Goal: Check status: Check status

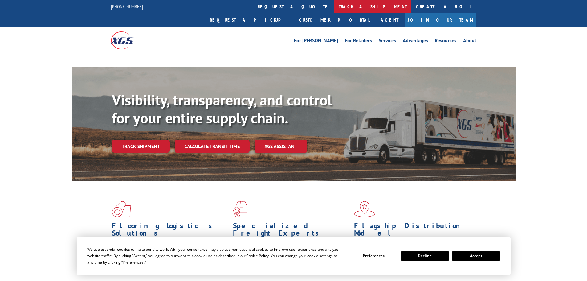
click at [334, 6] on link "track a shipment" at bounding box center [372, 6] width 77 height 13
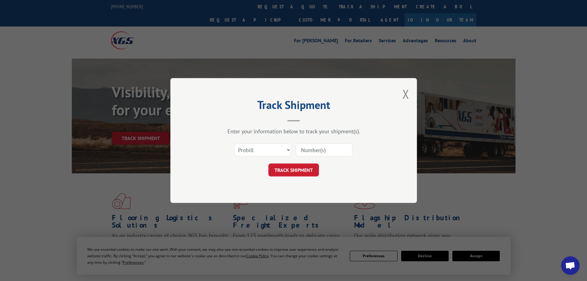
click at [255, 152] on select "Select category... Probill BOL PO" at bounding box center [263, 149] width 57 height 13
select select "po"
click at [235, 143] on select "Select category... Probill BOL PO" at bounding box center [263, 149] width 57 height 13
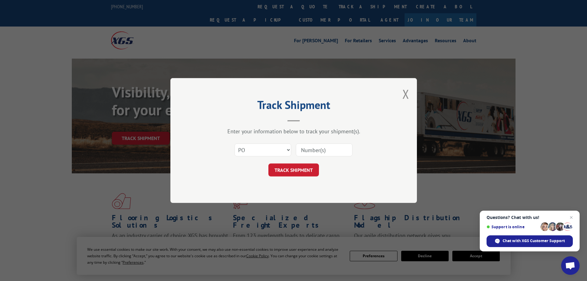
click at [318, 149] on input at bounding box center [324, 149] width 57 height 13
paste input "44533441"
type input "44533441"
click at [295, 173] on button "TRACK SHIPMENT" at bounding box center [294, 169] width 51 height 13
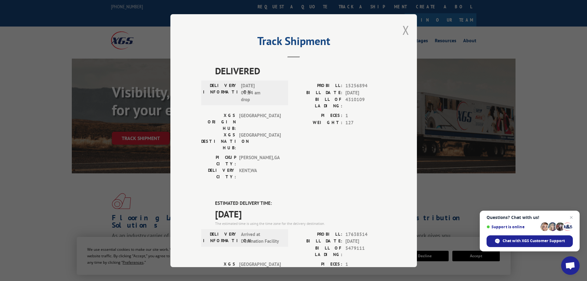
click at [403, 30] on button "Close modal" at bounding box center [406, 30] width 7 height 16
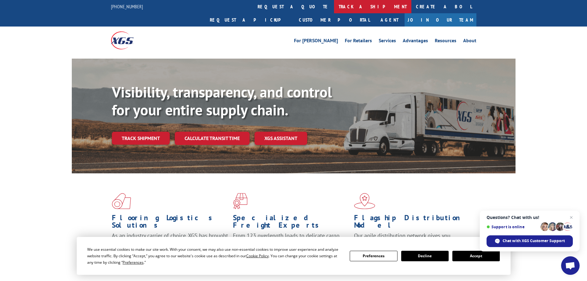
click at [334, 6] on link "track a shipment" at bounding box center [372, 6] width 77 height 13
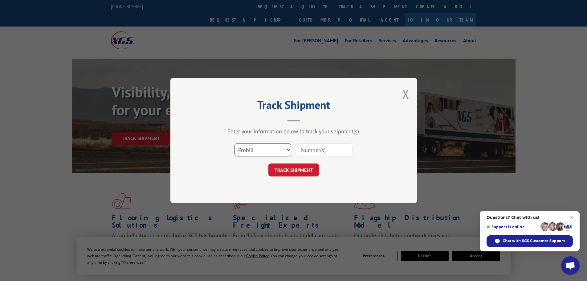
click at [244, 146] on select "Select category... Probill BOL PO" at bounding box center [263, 149] width 57 height 13
select select "po"
click at [235, 143] on select "Select category... Probill BOL PO" at bounding box center [263, 149] width 57 height 13
click at [309, 150] on input at bounding box center [324, 149] width 57 height 13
paste input "44533441"
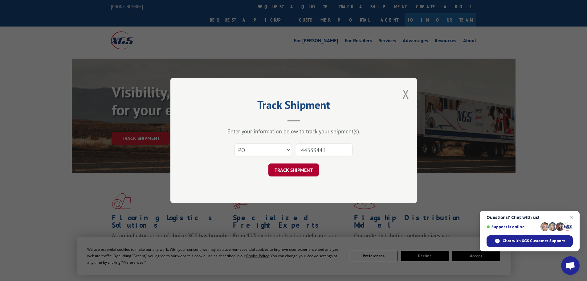
type input "44533441"
click at [305, 165] on button "TRACK SHIPMENT" at bounding box center [294, 169] width 51 height 13
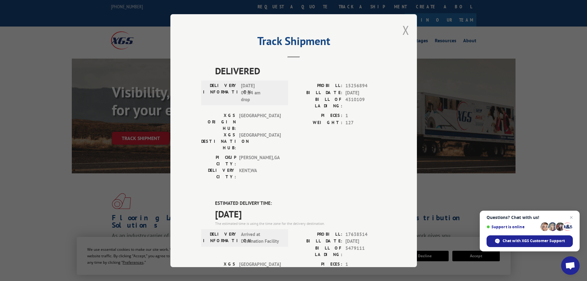
click at [403, 28] on button "Close modal" at bounding box center [406, 30] width 7 height 16
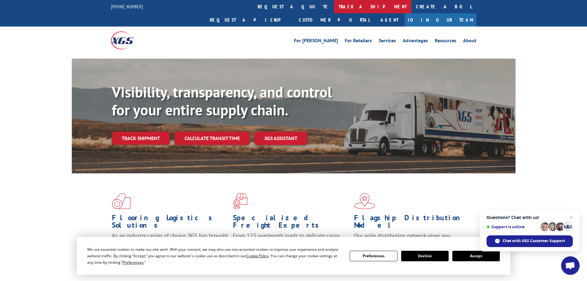
click at [334, 8] on link "track a shipment" at bounding box center [372, 6] width 77 height 13
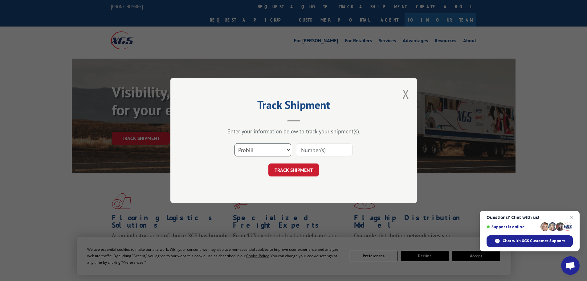
click at [268, 153] on select "Select category... Probill BOL PO" at bounding box center [263, 149] width 57 height 13
select select "bol"
click at [235, 143] on select "Select category... Probill BOL PO" at bounding box center [263, 149] width 57 height 13
click at [329, 142] on div "Select category... Probill BOL PO" at bounding box center [293, 150] width 185 height 20
click at [329, 153] on input at bounding box center [324, 149] width 57 height 13
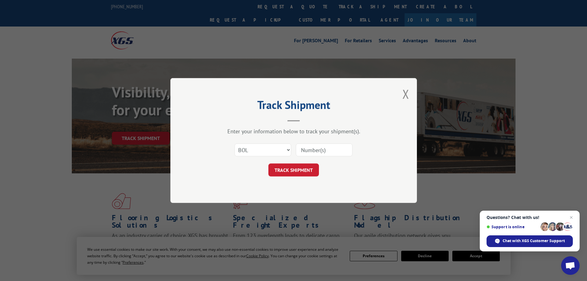
paste input "44533382"
type input "44533382"
click at [314, 171] on button "TRACK SHIPMENT" at bounding box center [294, 169] width 51 height 13
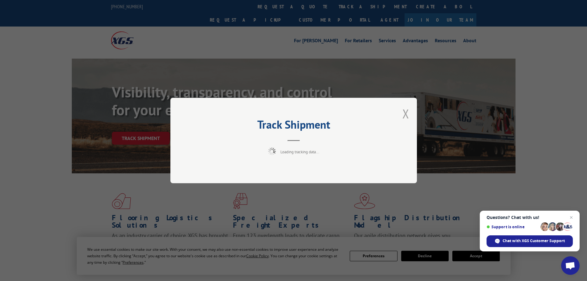
click at [403, 115] on button "Close modal" at bounding box center [406, 113] width 7 height 16
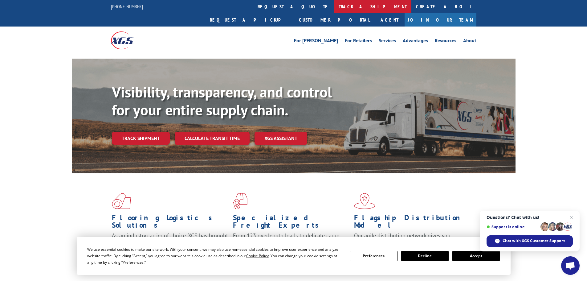
click at [334, 6] on link "track a shipment" at bounding box center [372, 6] width 77 height 13
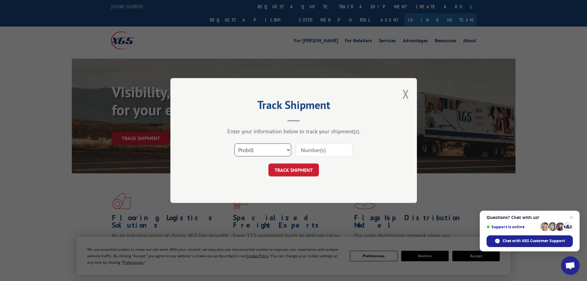
click at [248, 149] on select "Select category... Probill BOL PO" at bounding box center [263, 149] width 57 height 13
select select "po"
click at [235, 143] on select "Select category... Probill BOL PO" at bounding box center [263, 149] width 57 height 13
click at [308, 150] on input at bounding box center [324, 149] width 57 height 13
paste input "44533382"
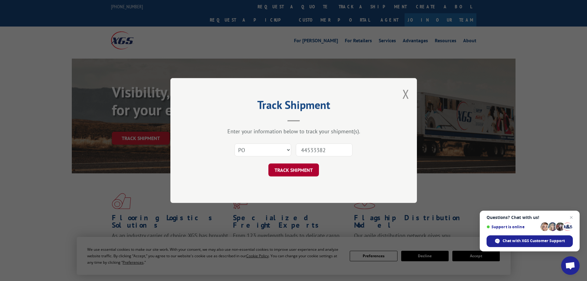
type input "44533382"
click at [294, 170] on button "TRACK SHIPMENT" at bounding box center [294, 169] width 51 height 13
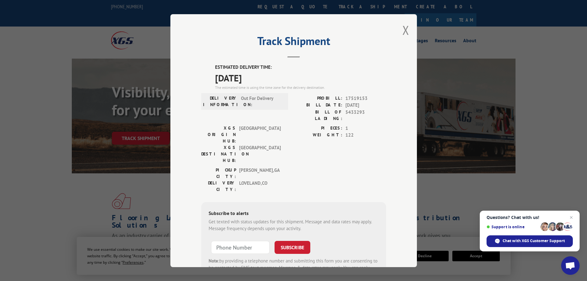
drag, startPoint x: 406, startPoint y: 27, endPoint x: 312, endPoint y: 16, distance: 94.7
click at [403, 28] on button "Close modal" at bounding box center [406, 30] width 7 height 16
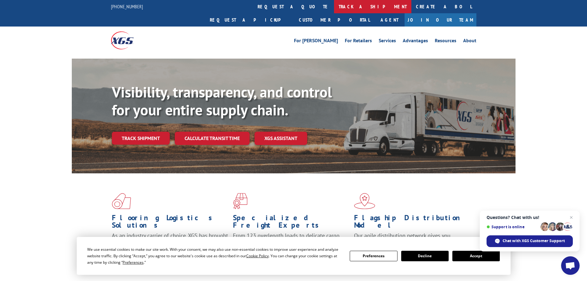
click at [334, 5] on link "track a shipment" at bounding box center [372, 6] width 77 height 13
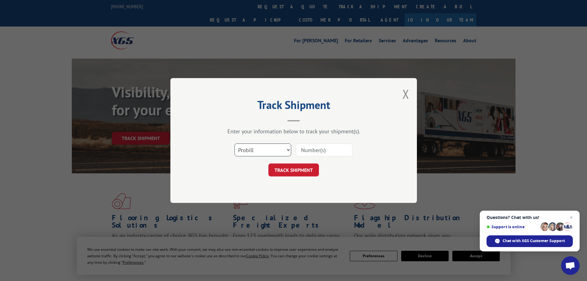
click at [245, 152] on select "Select category... Probill BOL PO" at bounding box center [263, 149] width 57 height 13
select select "po"
click at [235, 143] on select "Select category... Probill BOL PO" at bounding box center [263, 149] width 57 height 13
click at [306, 153] on input at bounding box center [324, 149] width 57 height 13
paste input "44533451"
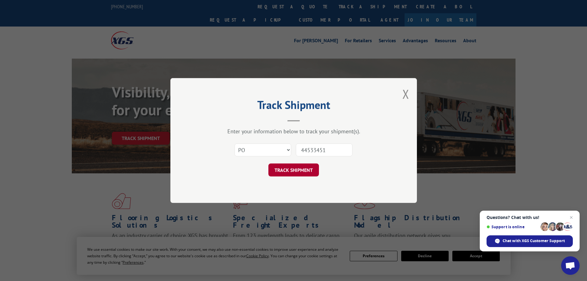
type input "44533451"
click at [297, 171] on button "TRACK SHIPMENT" at bounding box center [294, 169] width 51 height 13
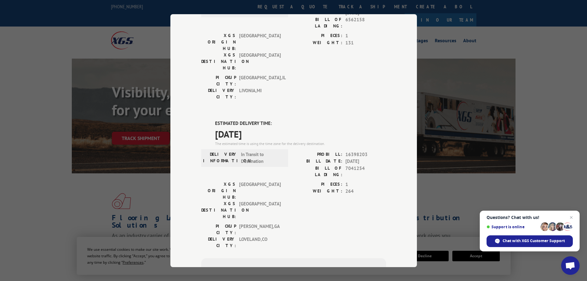
scroll to position [223, 0]
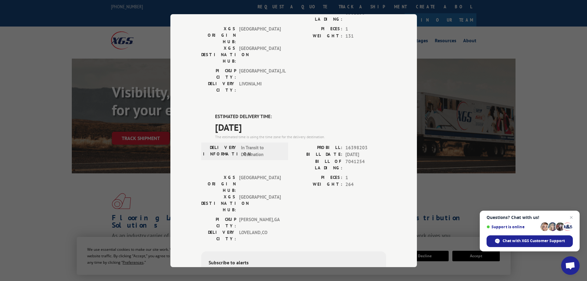
click at [404, 27] on div "Track Shipment DELIVERED DELIVERY INFORMATION: PROBILL: 9449582 BILL DATE: [DAT…" at bounding box center [294, 140] width 247 height 253
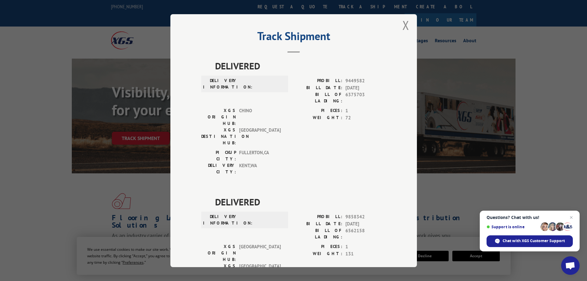
scroll to position [0, 0]
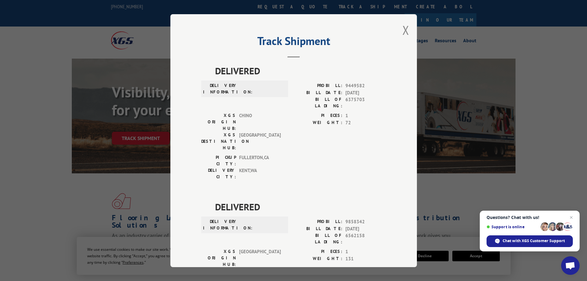
click at [404, 27] on button "Close modal" at bounding box center [406, 30] width 7 height 16
